Goal: Find specific page/section: Find specific page/section

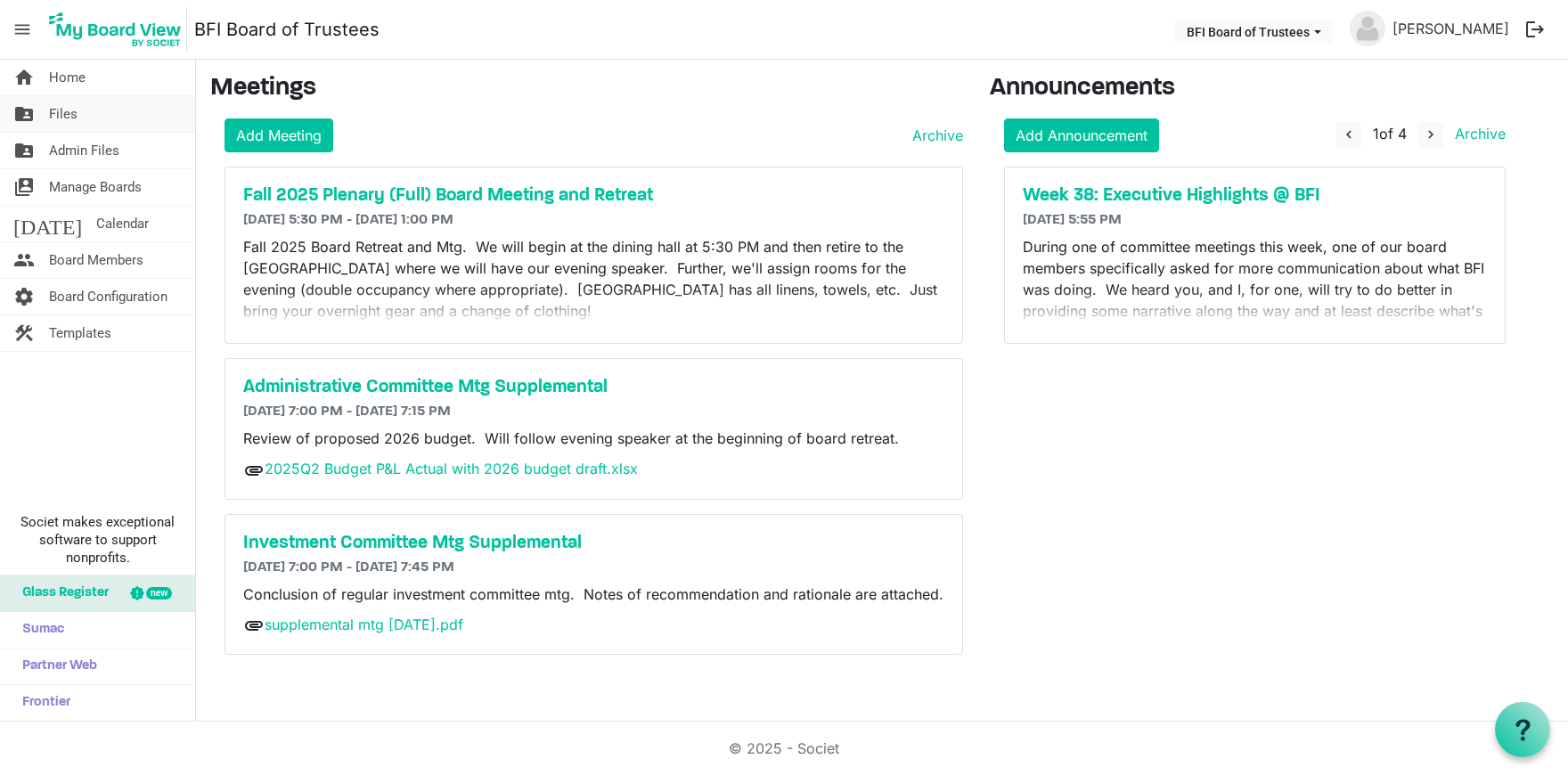
click at [77, 119] on span "Files" at bounding box center [63, 114] width 29 height 36
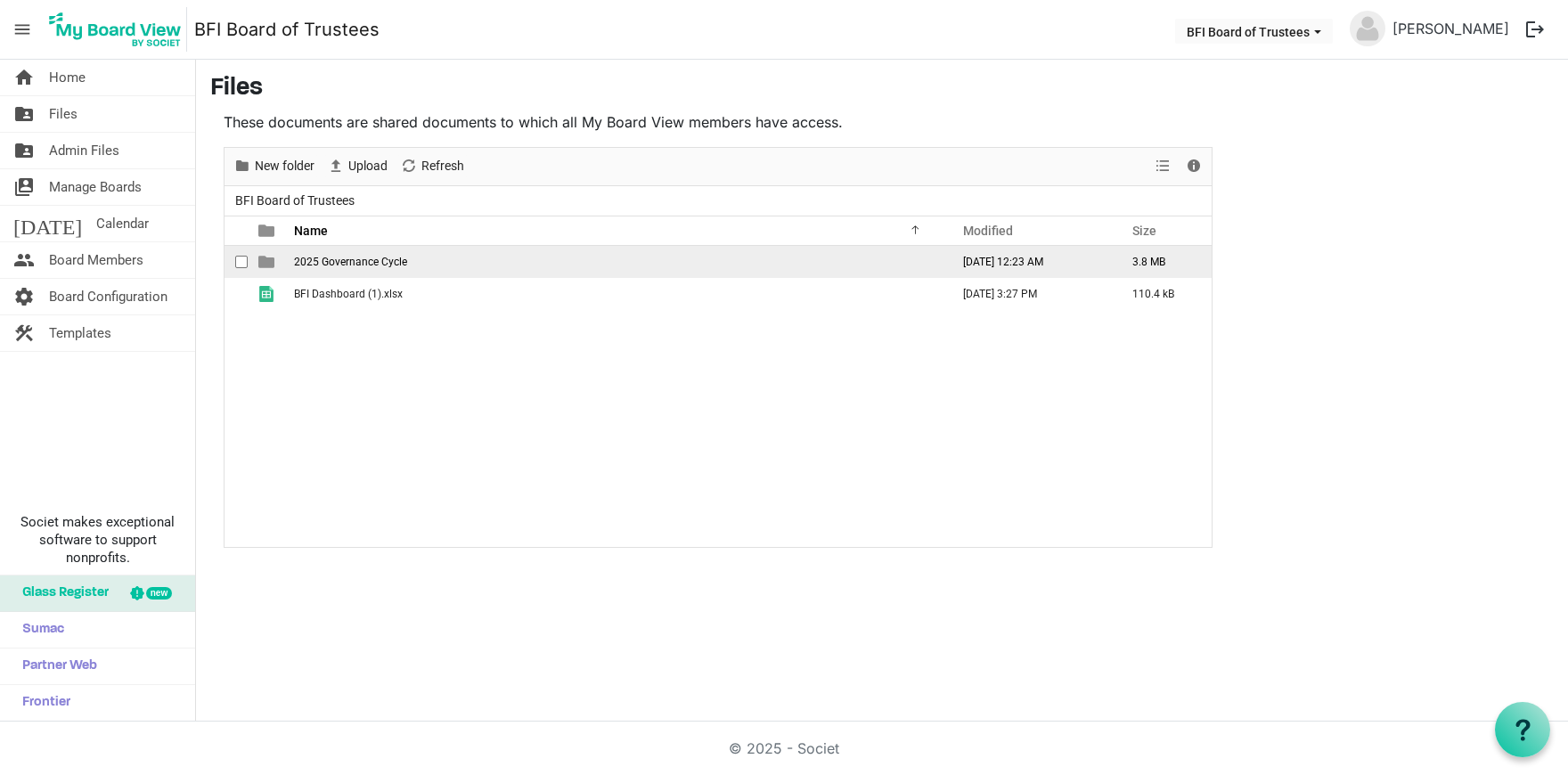
click at [359, 259] on span "2025 Governance Cycle" at bounding box center [351, 262] width 113 height 13
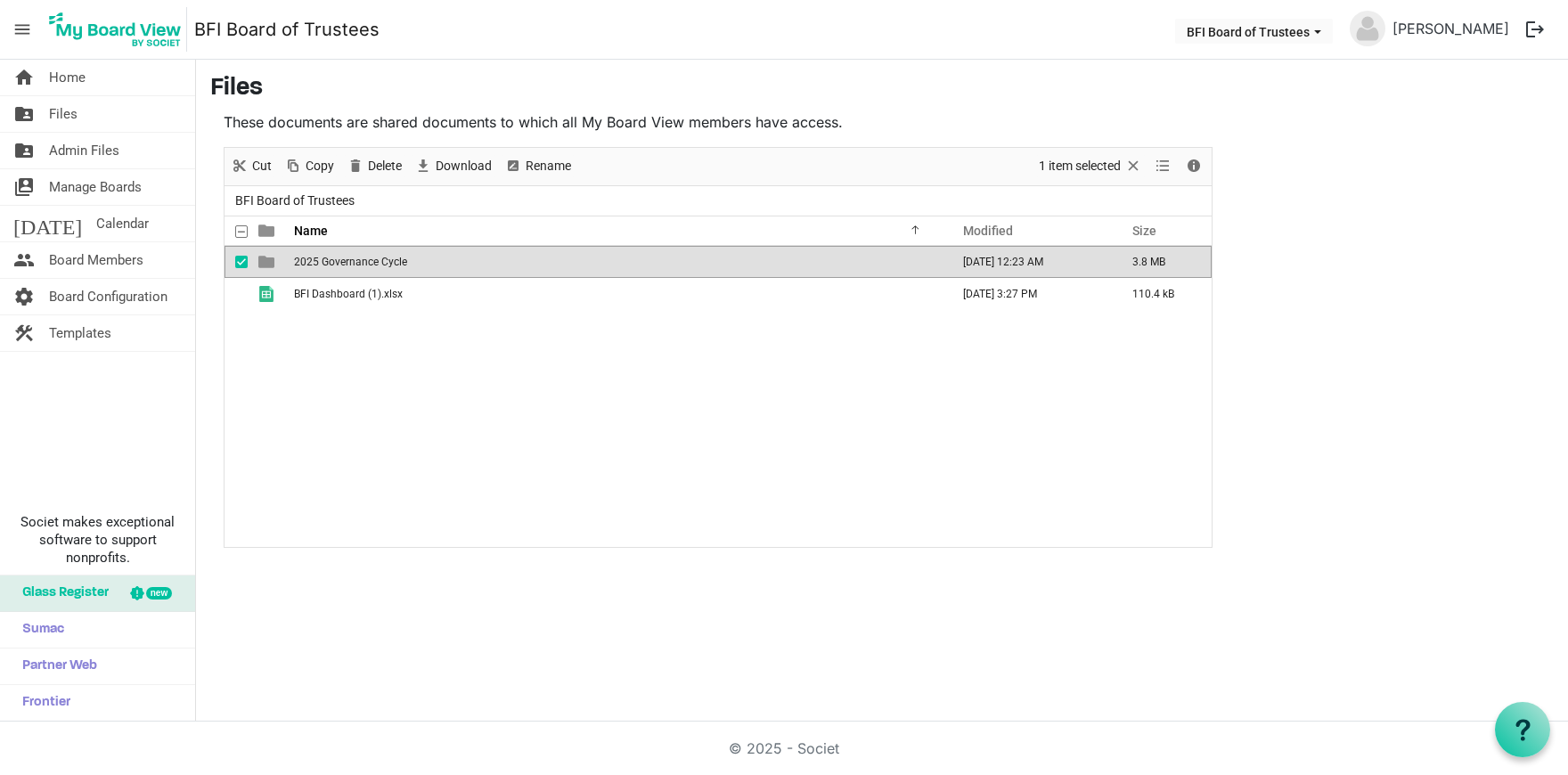
click at [359, 259] on span "2025 Governance Cycle" at bounding box center [351, 262] width 113 height 13
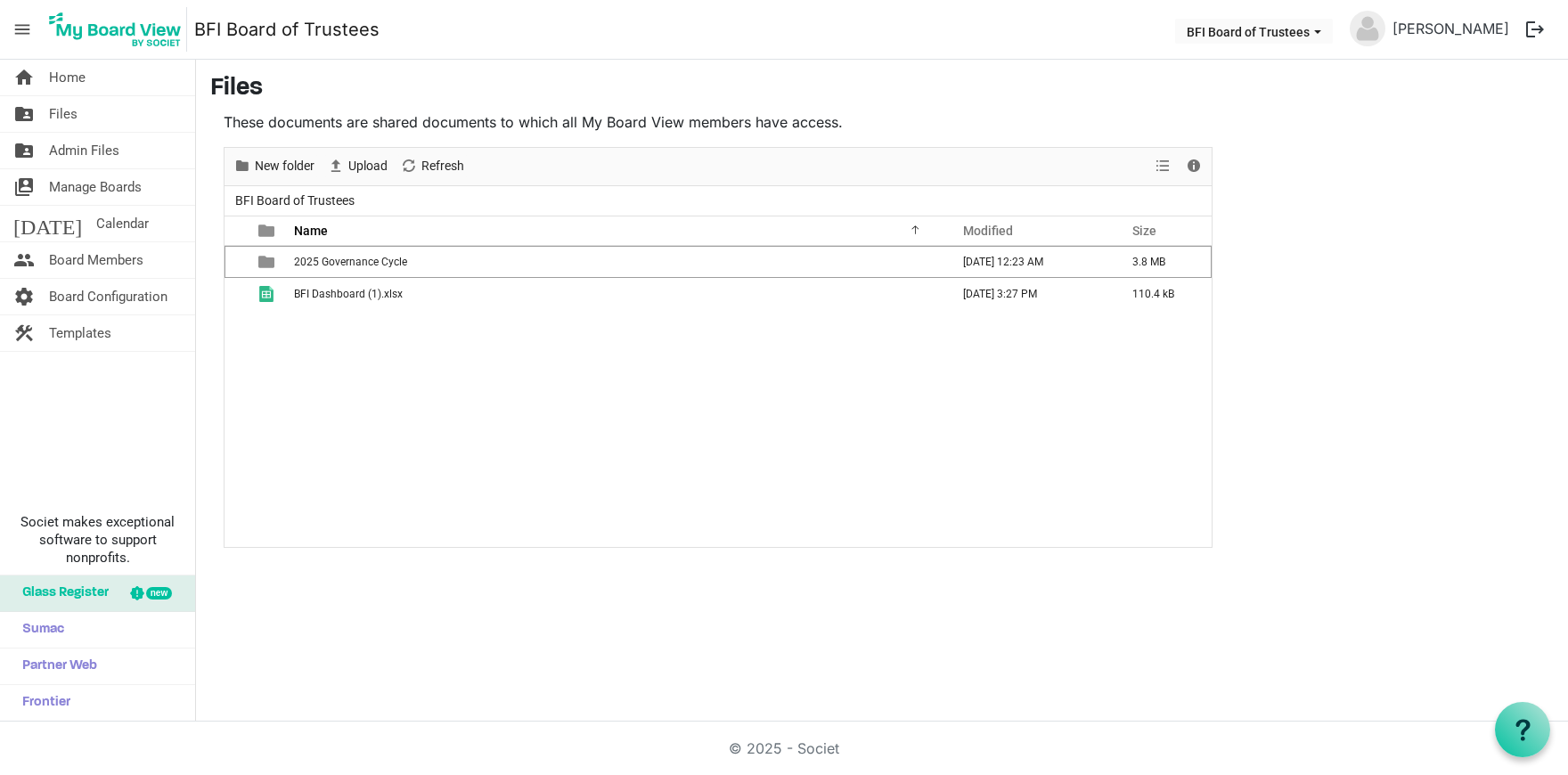
click at [359, 259] on span "2025 Governance Cycle" at bounding box center [351, 262] width 113 height 13
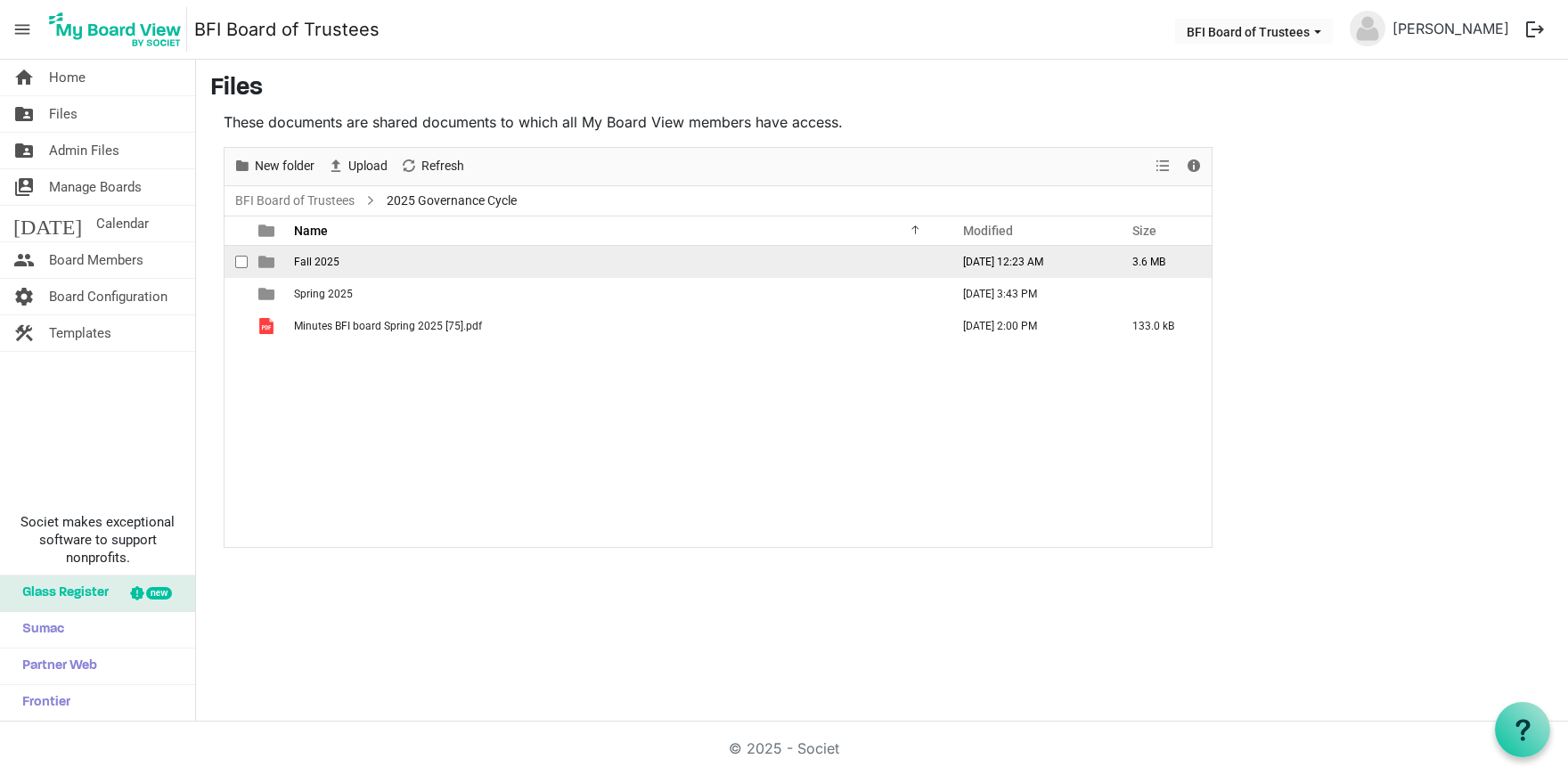
click at [318, 263] on span "Fall 2025" at bounding box center [317, 262] width 45 height 13
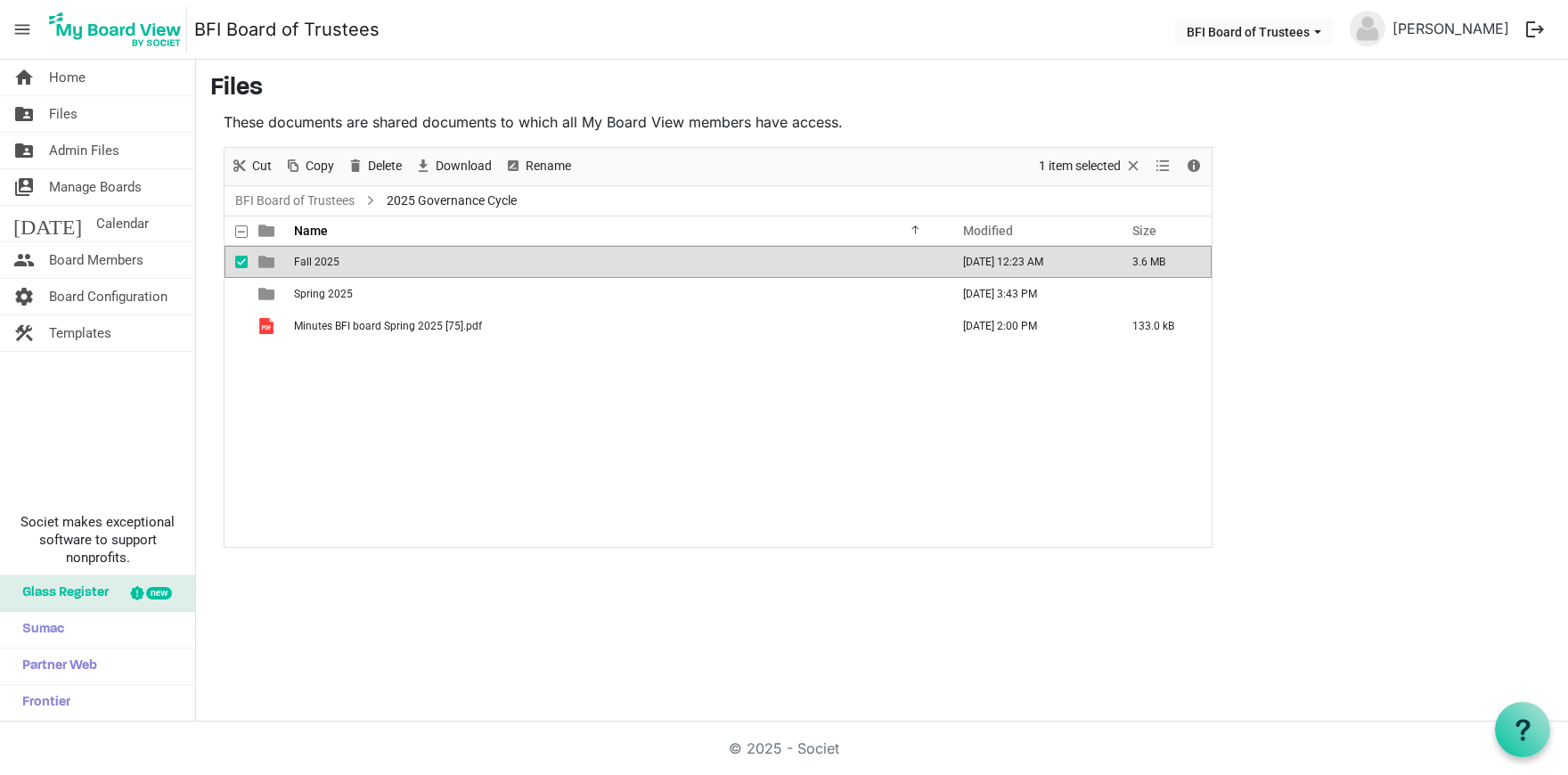
click at [318, 263] on span "Fall 2025" at bounding box center [317, 262] width 45 height 13
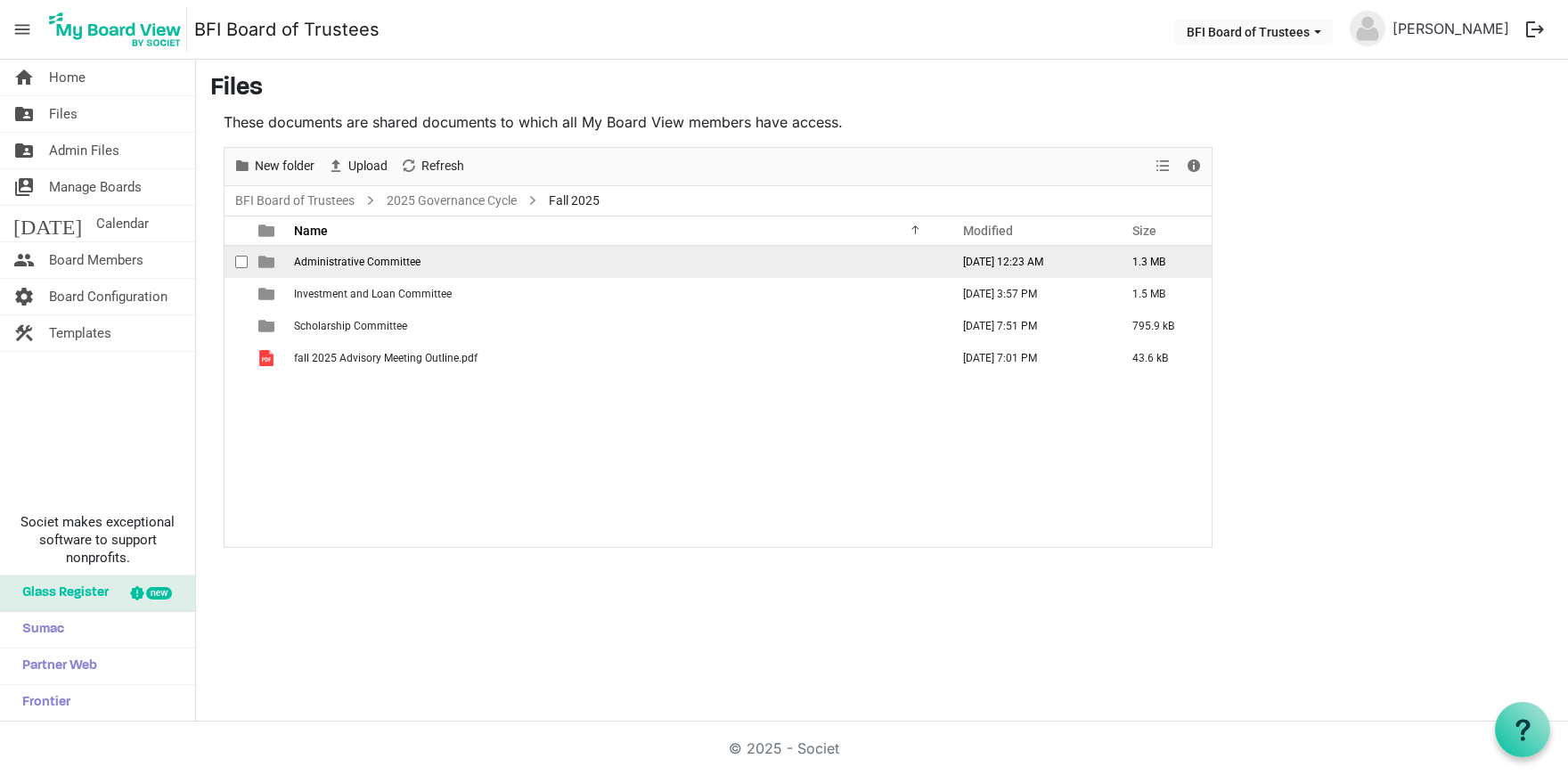
click at [347, 263] on span "Administrative Committee" at bounding box center [358, 262] width 126 height 13
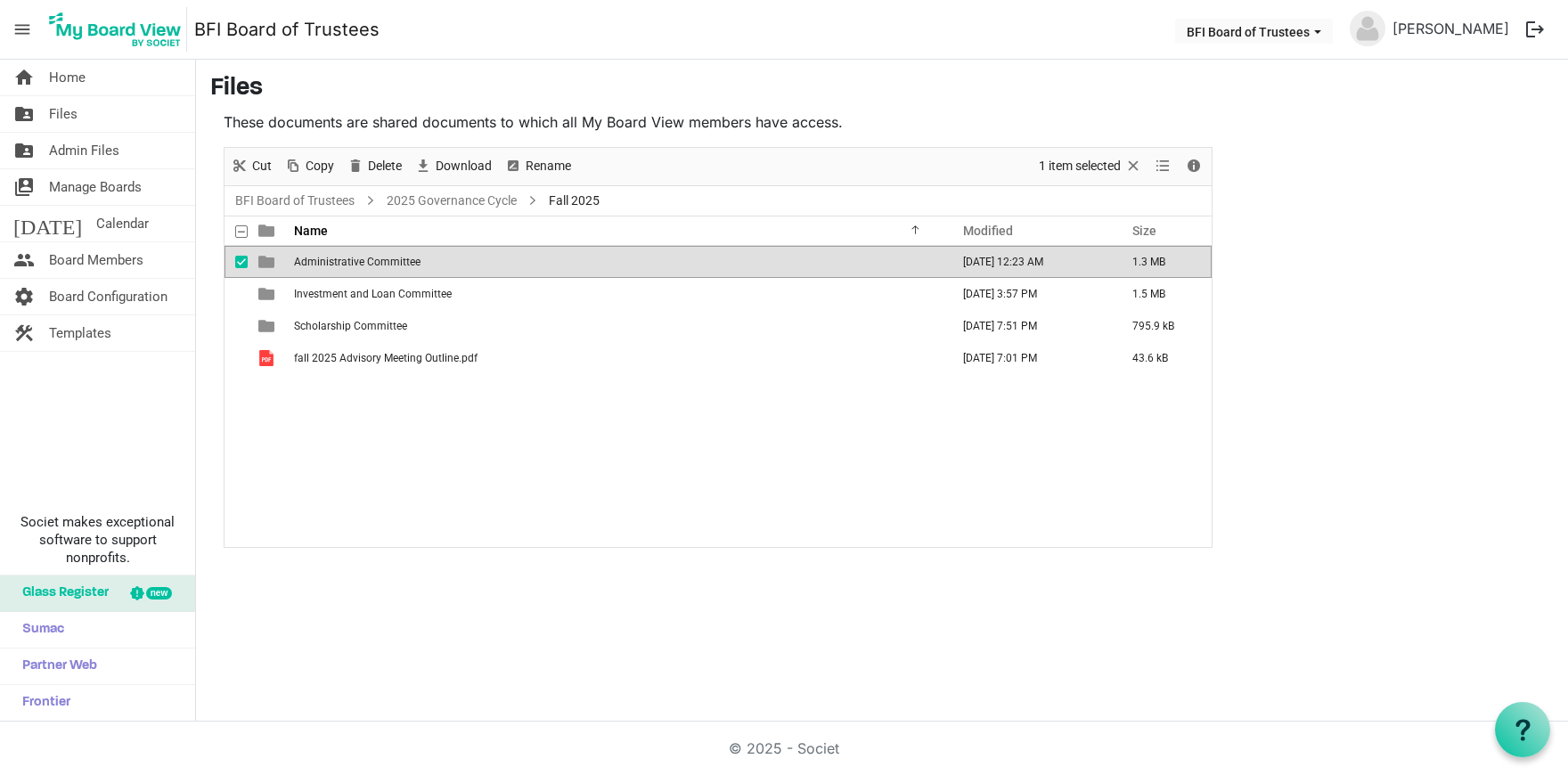
click at [346, 263] on span "Administrative Committee" at bounding box center [358, 262] width 126 height 13
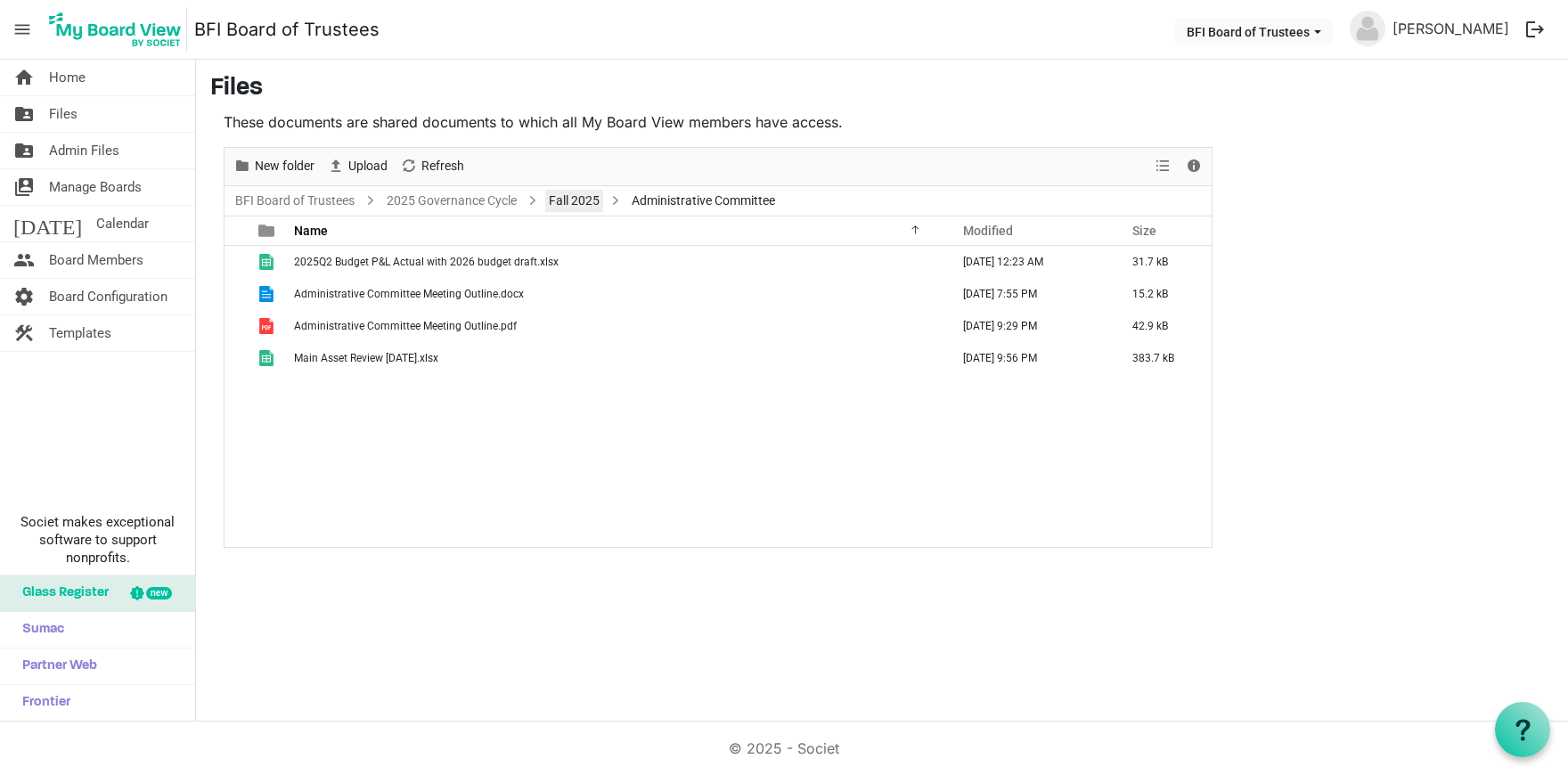
click at [586, 196] on link "Fall 2025" at bounding box center [575, 201] width 58 height 23
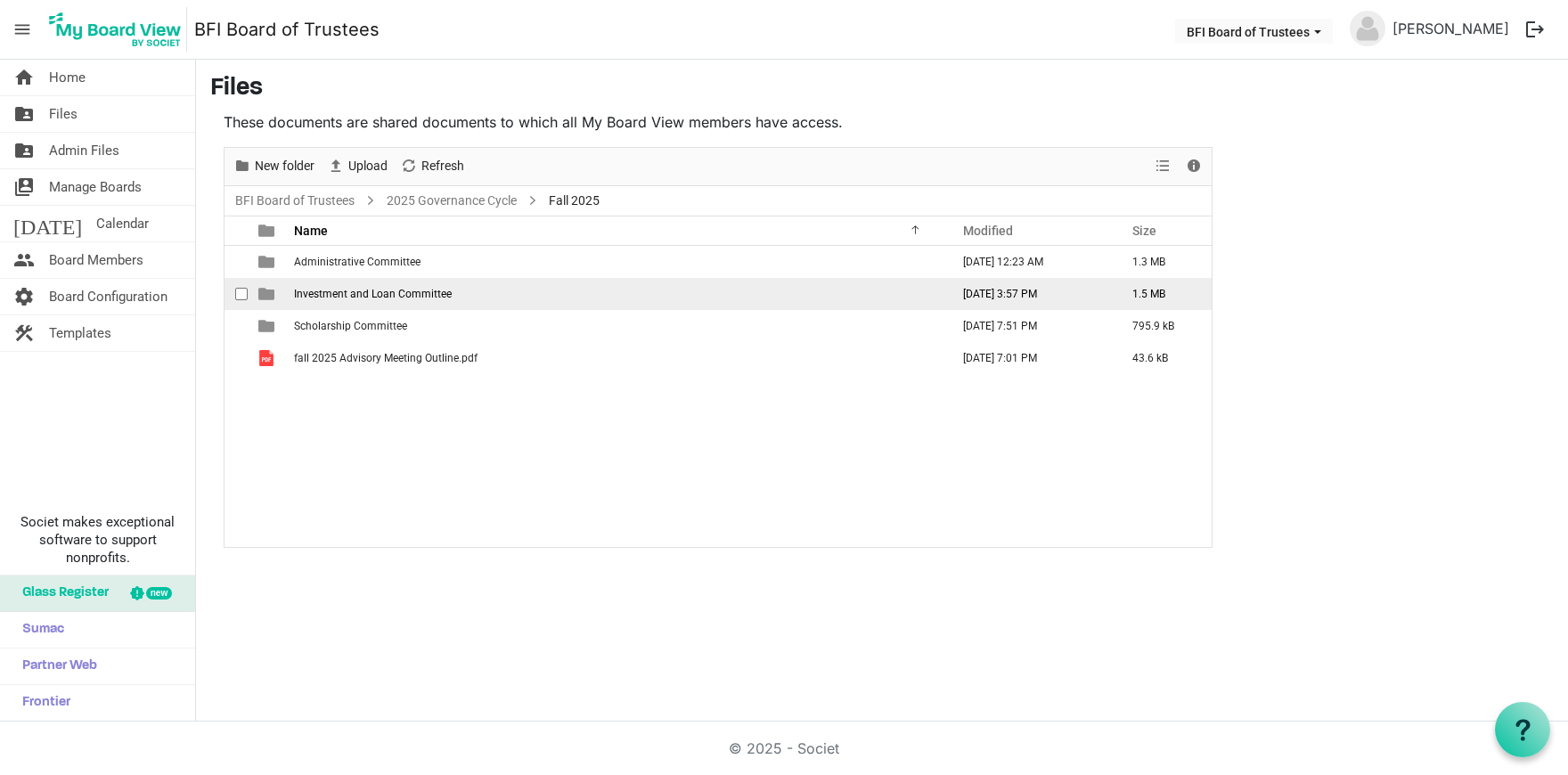
click at [349, 295] on span "Investment and Loan Committee" at bounding box center [373, 294] width 158 height 13
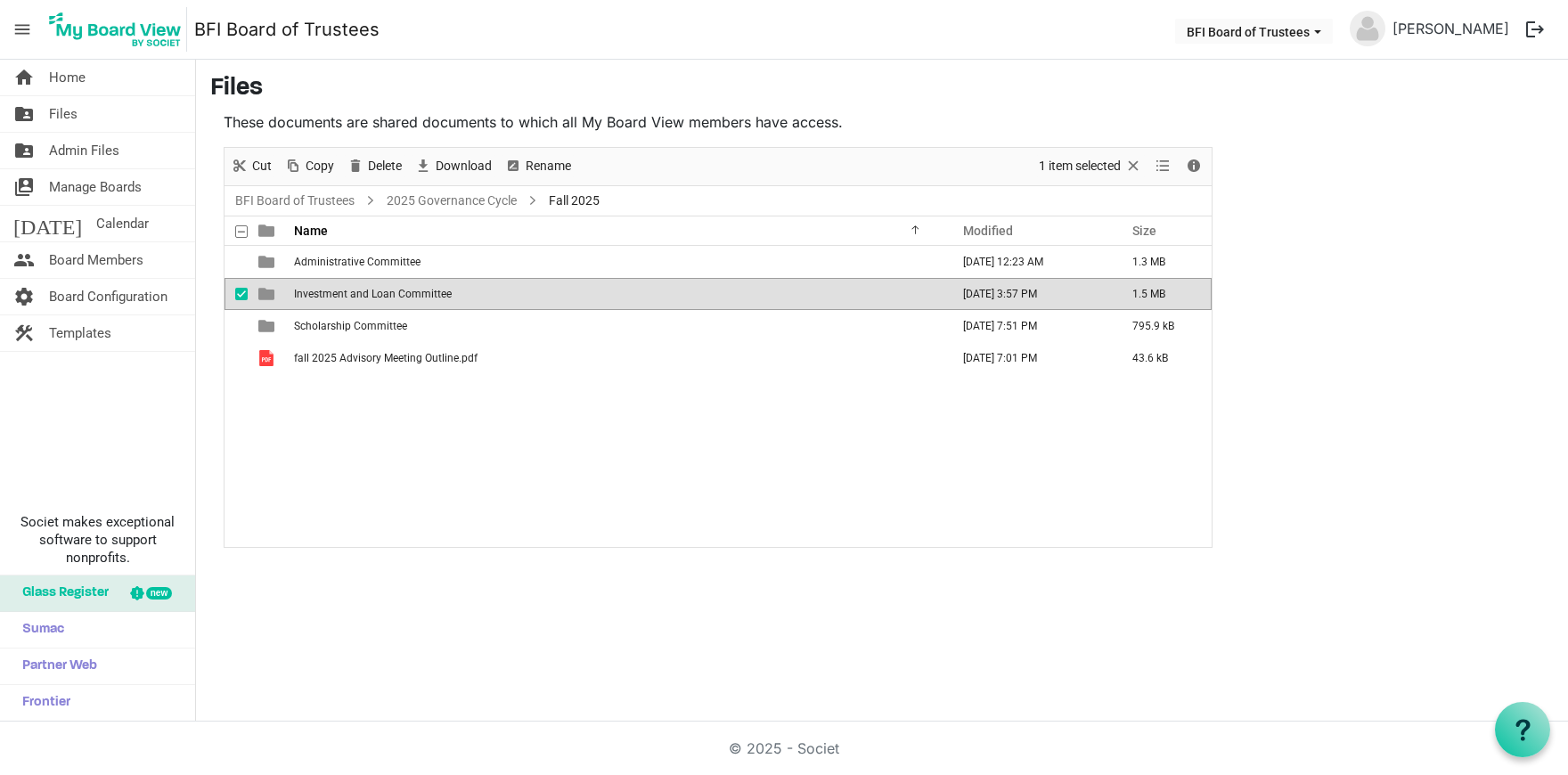
click at [348, 295] on span "Investment and Loan Committee" at bounding box center [373, 294] width 158 height 13
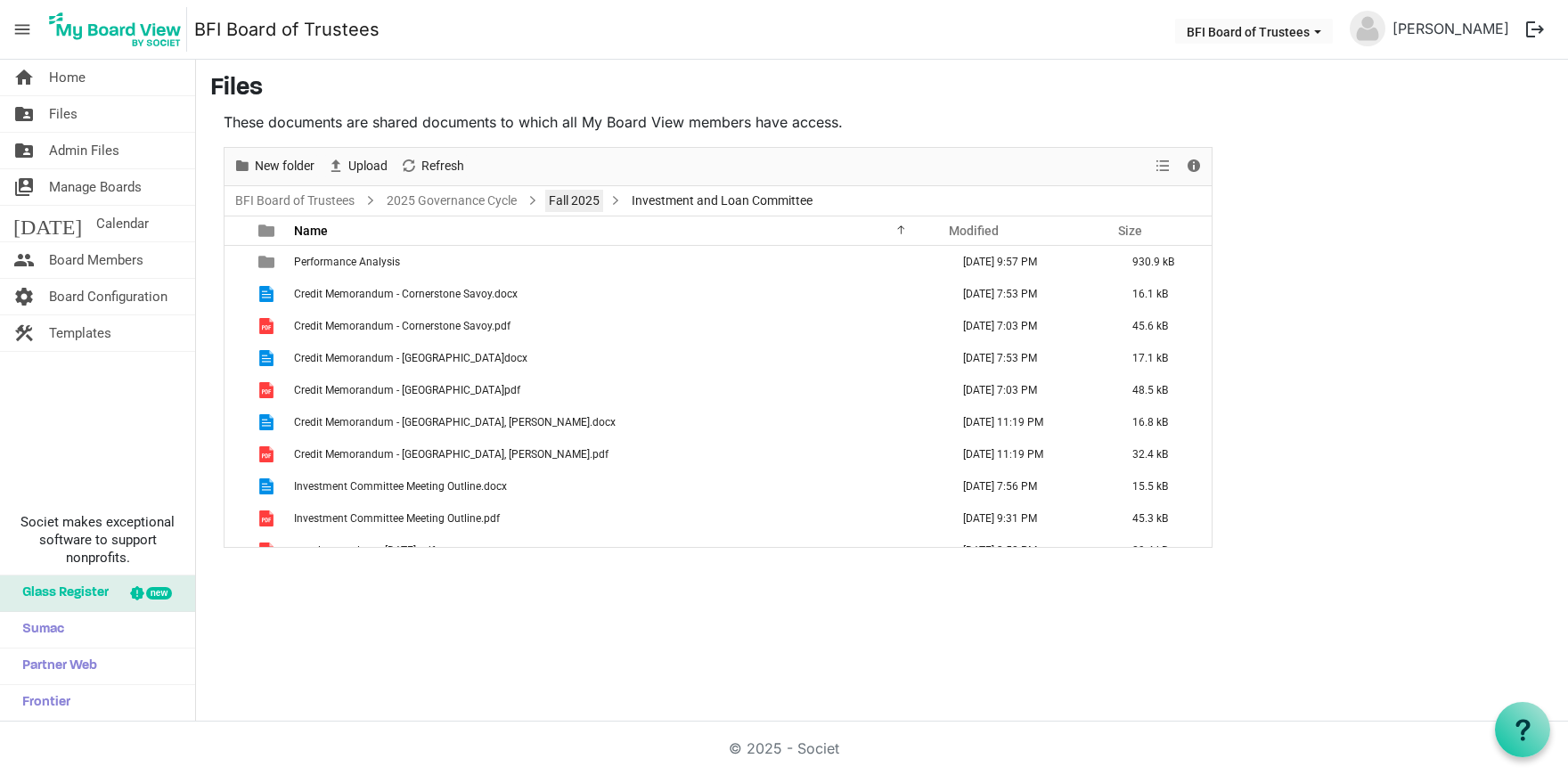
click at [569, 196] on link "Fall 2025" at bounding box center [575, 201] width 58 height 23
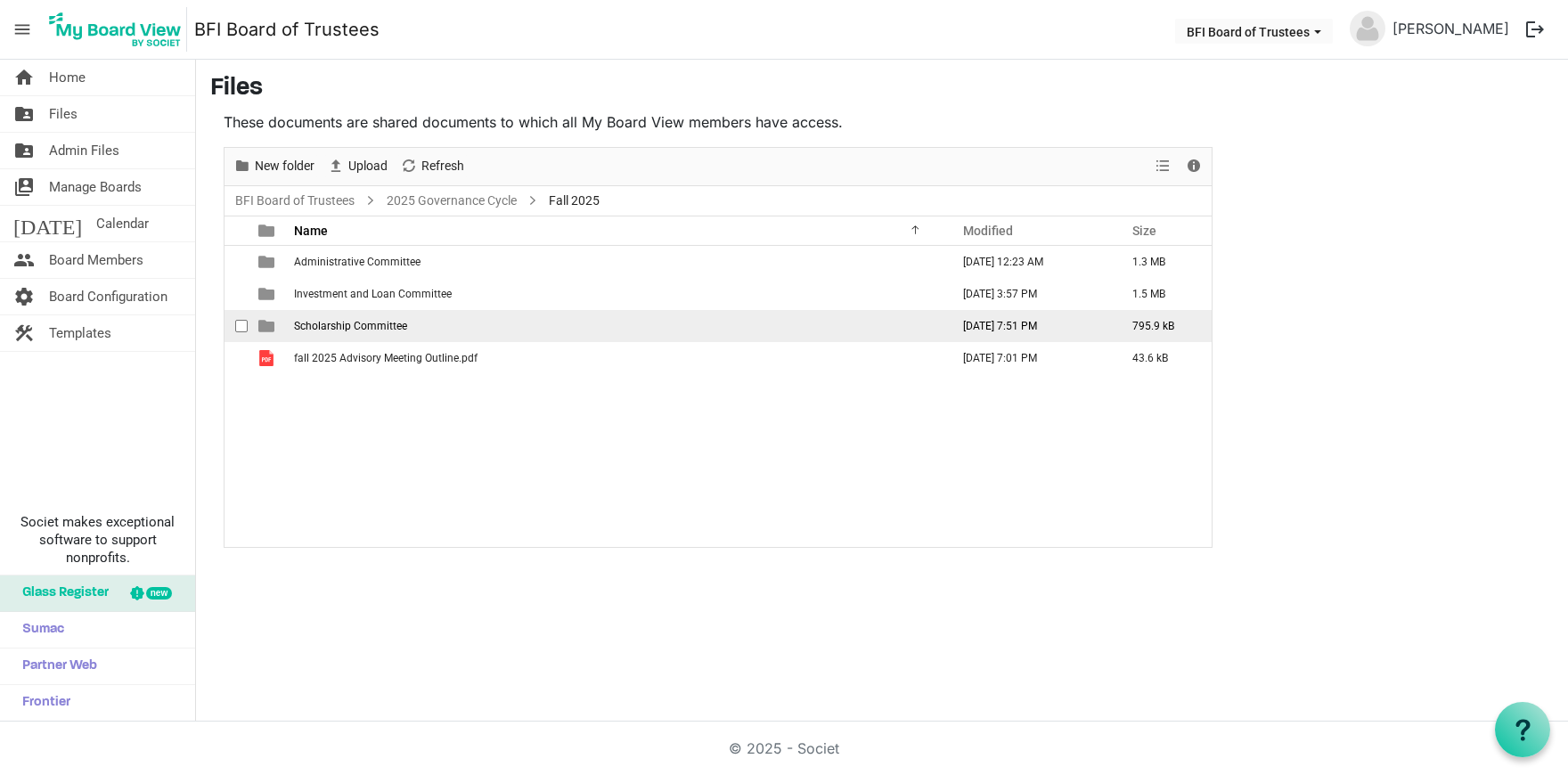
click at [326, 320] on span "Scholarship Committee" at bounding box center [351, 326] width 113 height 13
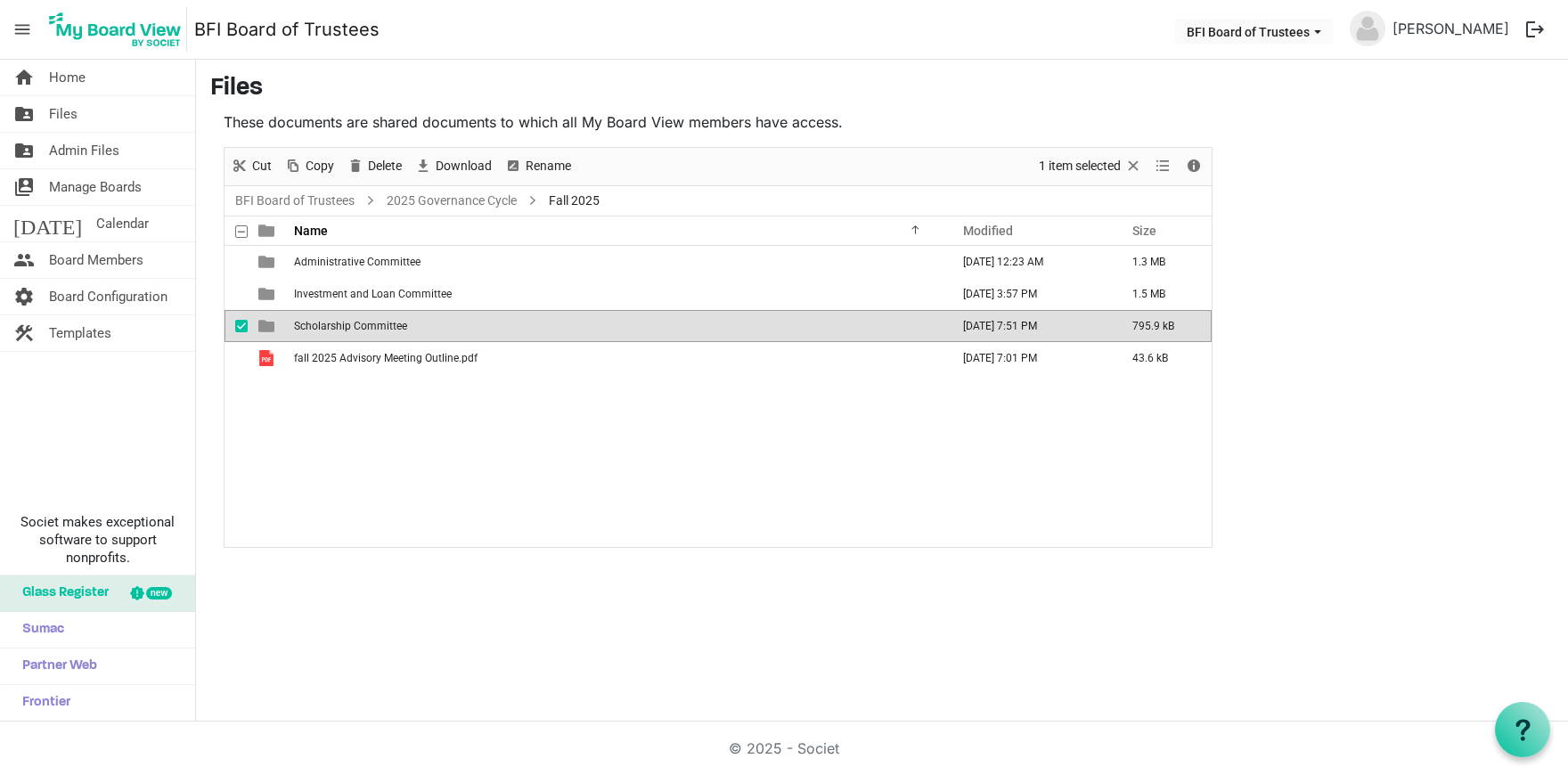
click at [326, 320] on span "Scholarship Committee" at bounding box center [351, 326] width 113 height 13
